Goal: Use online tool/utility: Use online tool/utility

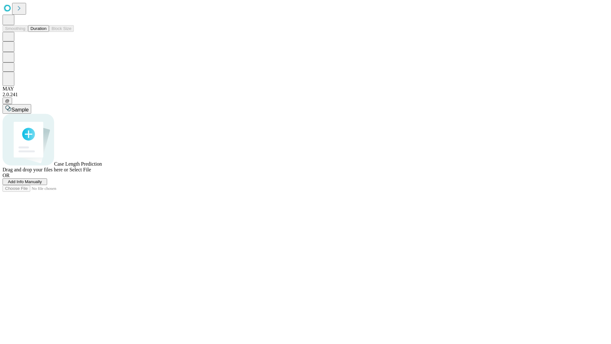
click at [42, 184] on span "Add Info Manually" at bounding box center [25, 181] width 34 height 5
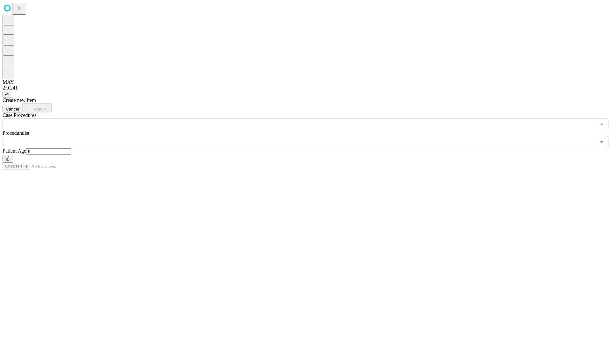
type input "*"
click at [310, 136] on input "text" at bounding box center [300, 142] width 594 height 12
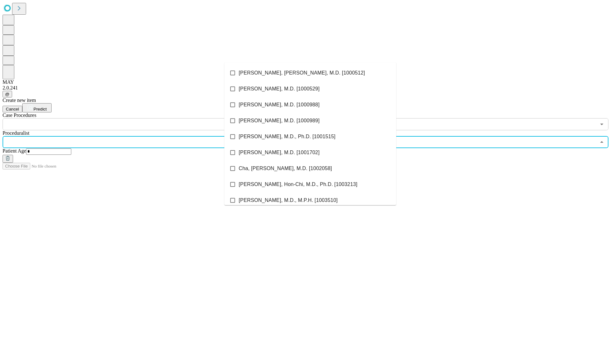
click at [310, 73] on li "[PERSON_NAME], [PERSON_NAME], M.D. [1000512]" at bounding box center [310, 73] width 172 height 16
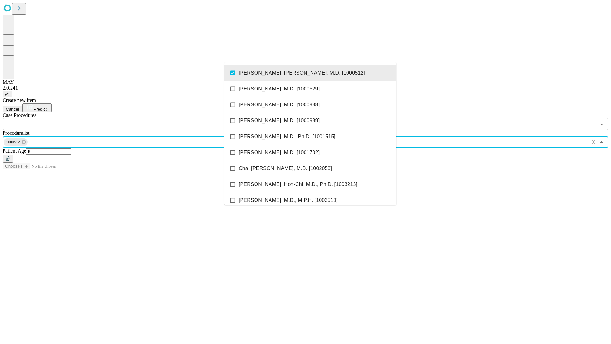
click at [134, 118] on input "text" at bounding box center [300, 124] width 594 height 12
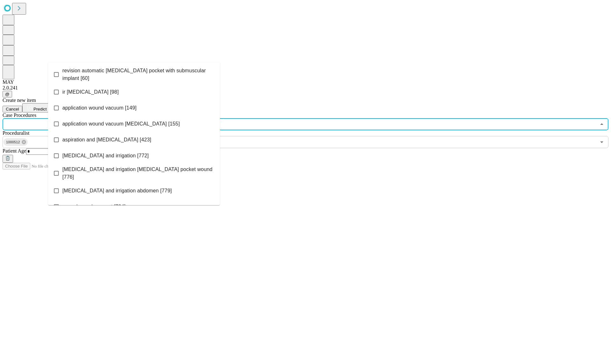
click at [134, 73] on span "revision automatic [MEDICAL_DATA] pocket with submuscular implant [60]" at bounding box center [138, 74] width 152 height 15
click at [46, 107] on span "Predict" at bounding box center [39, 109] width 13 height 5
